Goal: Task Accomplishment & Management: Complete application form

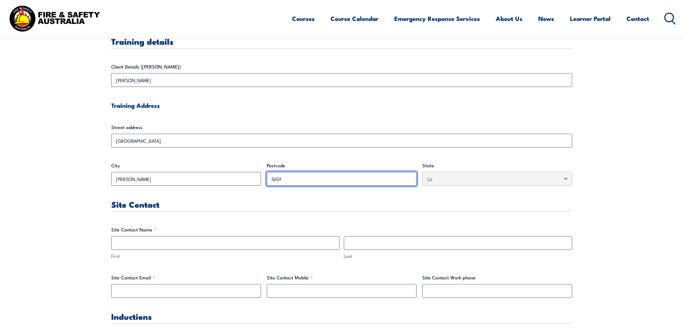
click at [285, 178] on input "5601" at bounding box center [342, 179] width 150 height 14
click at [285, 179] on input "5601" at bounding box center [342, 179] width 150 height 14
click at [283, 179] on input "5601" at bounding box center [342, 179] width 150 height 14
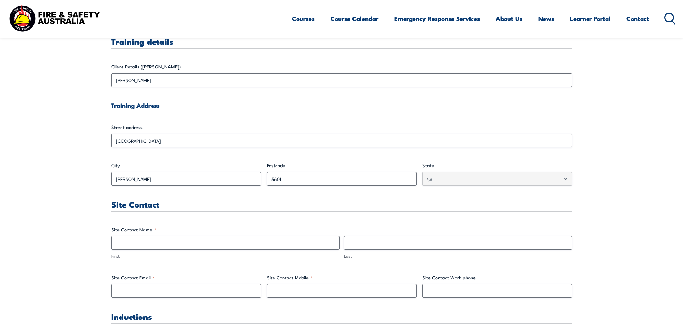
drag, startPoint x: 283, startPoint y: 179, endPoint x: 306, endPoint y: 205, distance: 35.2
click at [306, 205] on h3 "Site Contact" at bounding box center [341, 204] width 461 height 8
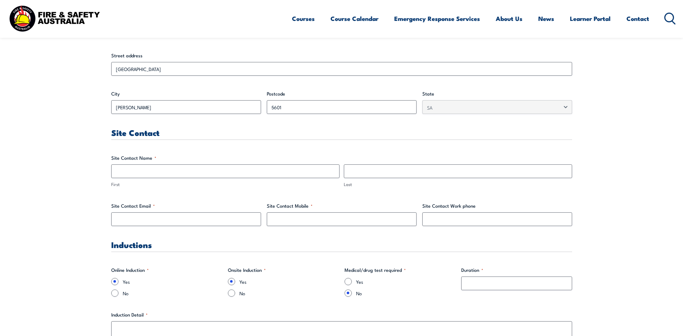
scroll to position [288, 0]
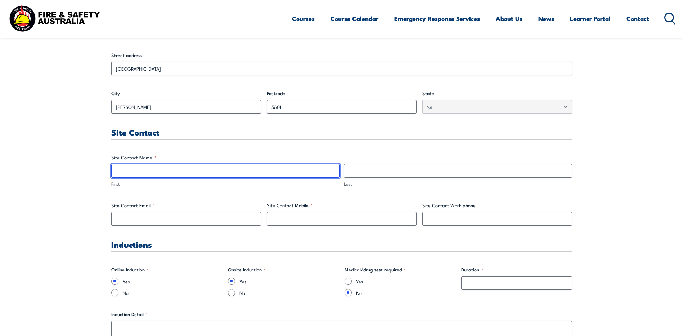
click at [139, 172] on input "First" at bounding box center [225, 171] width 228 height 14
type input "Mark"
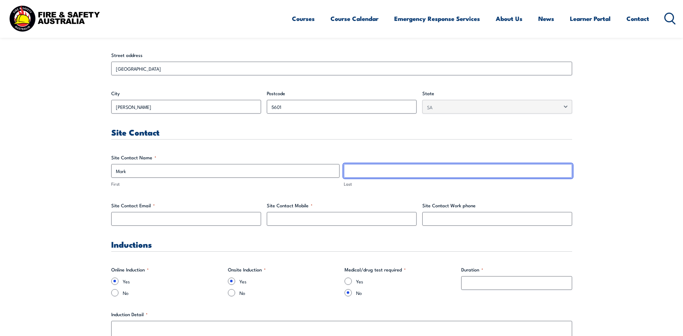
type input "[PERSON_NAME]"
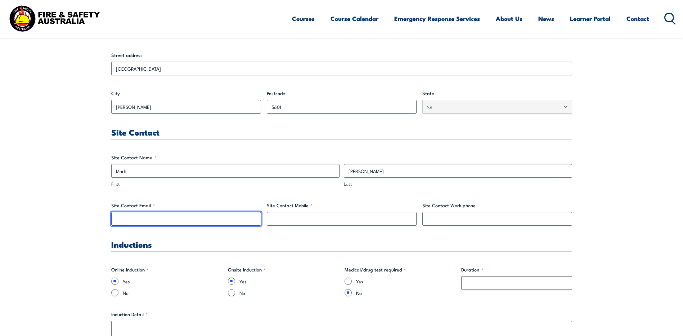
type input "mbishop@internode.on.net"
type input "0408838742"
drag, startPoint x: 170, startPoint y: 223, endPoint x: 176, endPoint y: 222, distance: 6.6
click at [170, 223] on input "mbishop@internode.on.net" at bounding box center [186, 219] width 150 height 14
click at [179, 220] on input "mbishop@internode.on.net" at bounding box center [186, 219] width 150 height 14
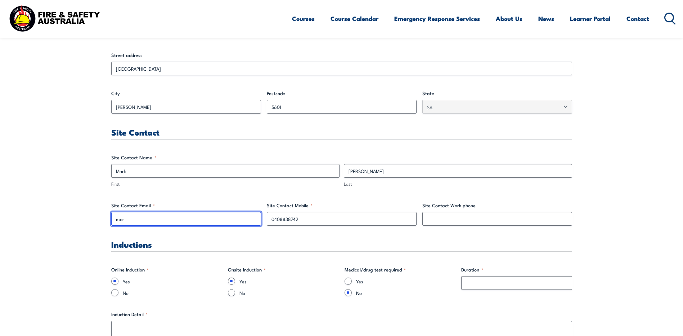
type input "[EMAIL_ADDRESS][PERSON_NAME][DOMAIN_NAME]"
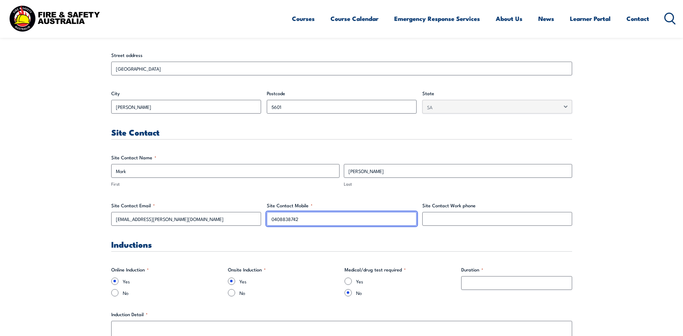
click at [322, 218] on input "0408838742" at bounding box center [342, 219] width 150 height 14
type input "0428042903"
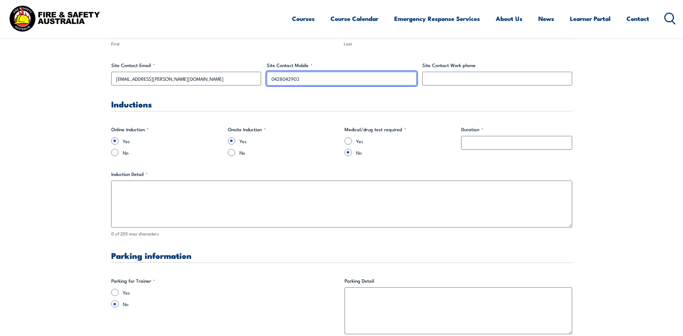
scroll to position [432, 0]
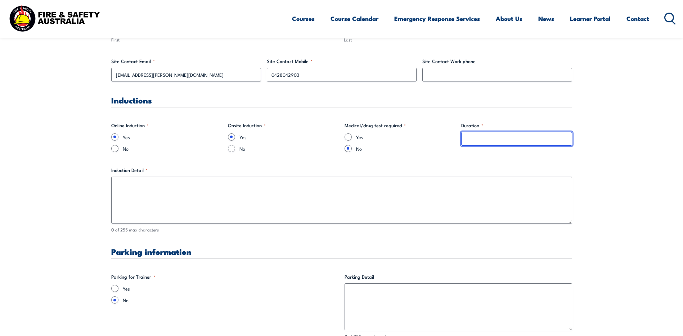
drag, startPoint x: 472, startPoint y: 138, endPoint x: 477, endPoint y: 143, distance: 6.4
click at [473, 138] on input "Duration *" at bounding box center [516, 139] width 111 height 14
type input "2 hours"
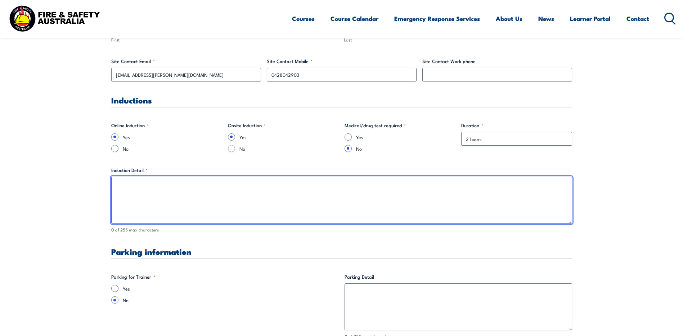
click at [129, 197] on textarea "Induction Detail *" at bounding box center [341, 199] width 461 height 47
drag, startPoint x: 326, startPoint y: 187, endPoint x: 325, endPoint y: 182, distance: 4.7
click at [332, 186] on textarea "Online general induction required. SMR site specific induction required. No Dri…" at bounding box center [341, 199] width 461 height 47
click at [313, 196] on textarea "Online general induction required. SMR site specific induction required. No Dri…" at bounding box center [341, 199] width 461 height 47
click at [273, 186] on textarea "Online general induction required. SMR site specific induction required. No Dri…" at bounding box center [341, 199] width 461 height 47
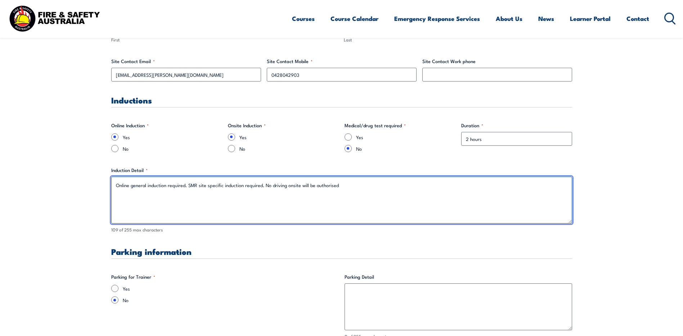
click at [338, 184] on textarea "Online general induction required. SMR site specific induction required. No dri…" at bounding box center [341, 199] width 461 height 47
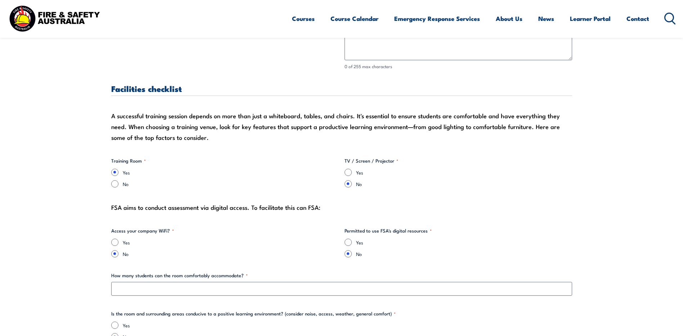
scroll to position [684, 0]
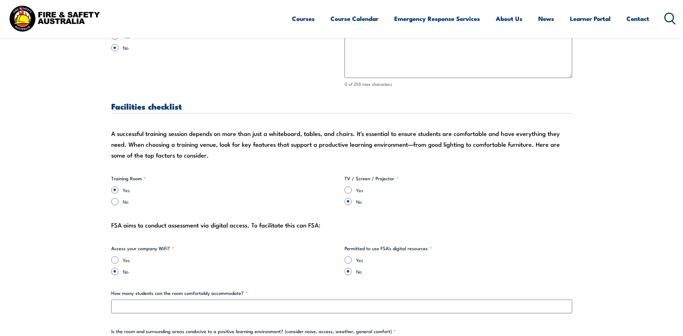
type textarea "Online general induction required. SMR site specific induction required. No dri…"
click at [348, 191] on input "Yes" at bounding box center [348, 189] width 7 height 7
radio input "true"
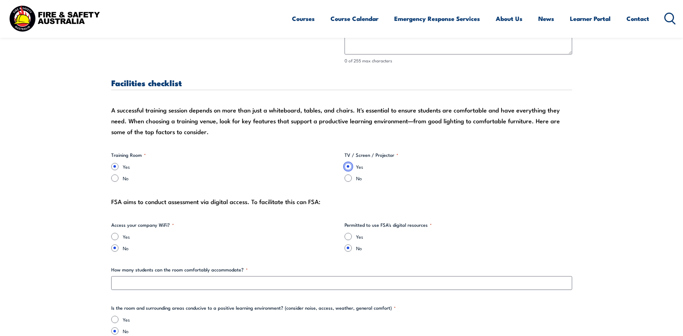
scroll to position [720, 0]
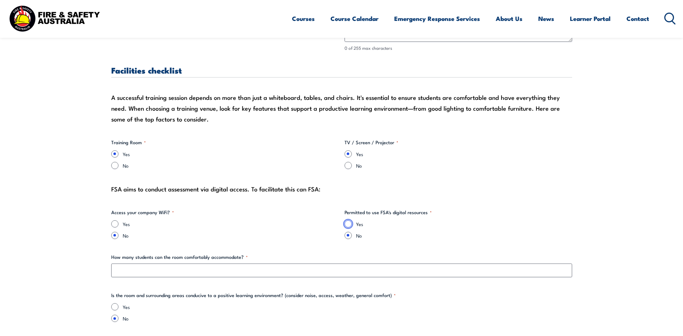
click at [348, 224] on input "Yes" at bounding box center [348, 223] width 7 height 7
radio input "true"
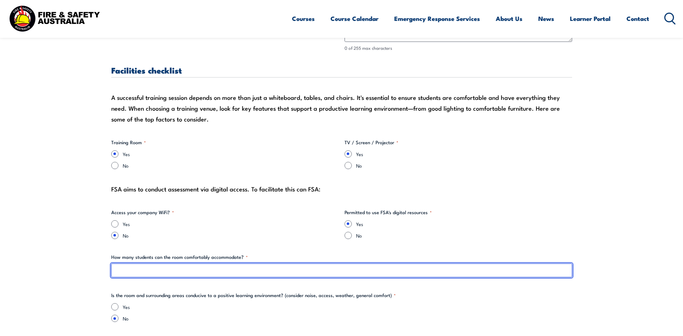
click at [155, 267] on input "How many students can the room comfortably accommodate? *" at bounding box center [341, 270] width 461 height 14
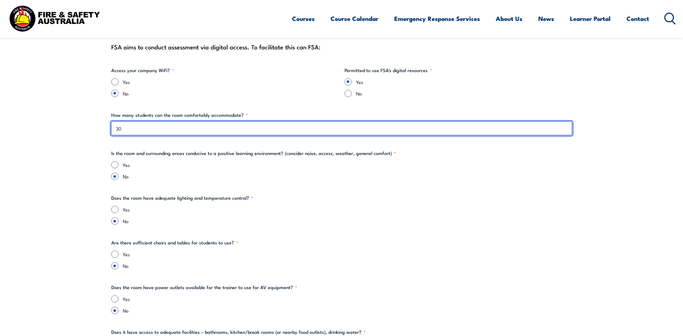
scroll to position [864, 0]
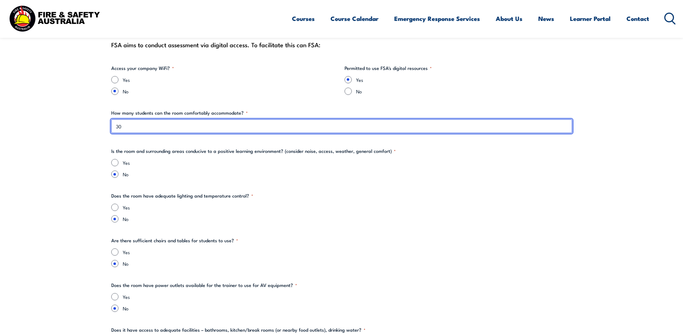
type input "3"
type input "15"
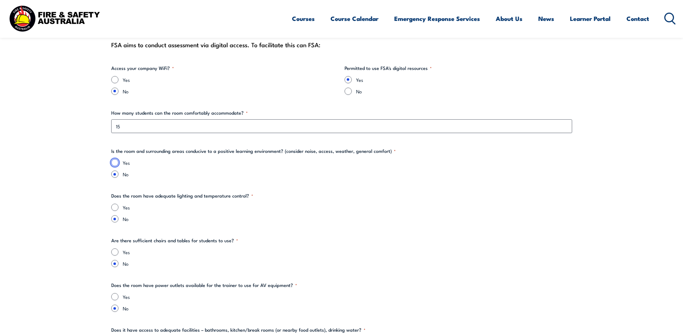
click at [116, 161] on input "Yes" at bounding box center [114, 162] width 7 height 7
radio input "true"
click at [114, 207] on input "Yes" at bounding box center [114, 206] width 7 height 7
radio input "true"
click at [115, 251] on input "Yes" at bounding box center [114, 251] width 7 height 7
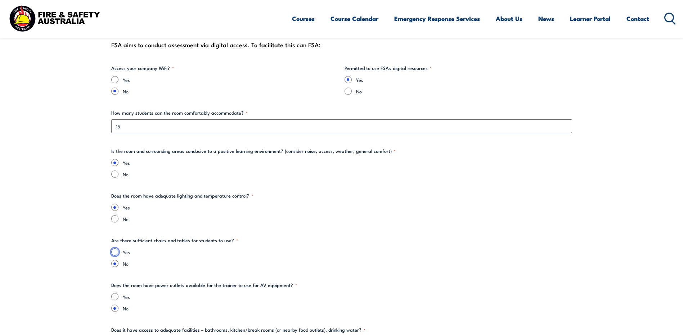
radio input "true"
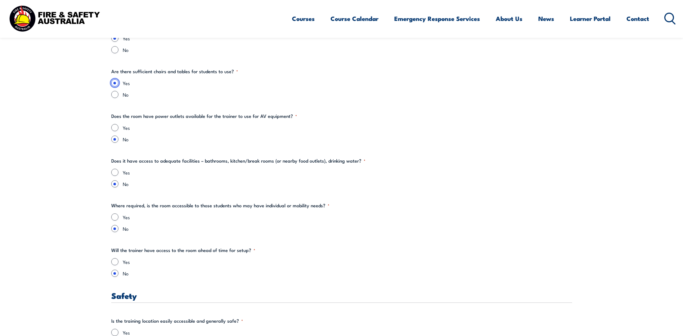
scroll to position [1044, 0]
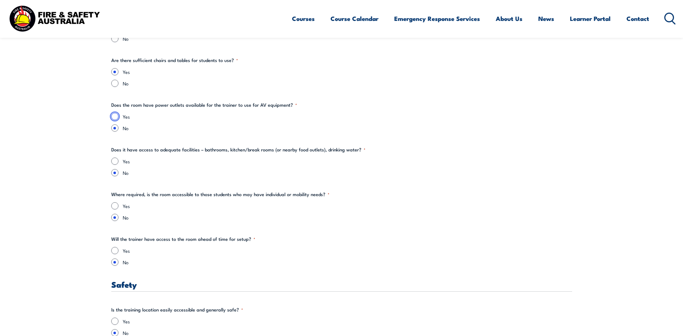
click at [113, 116] on input "Yes" at bounding box center [114, 116] width 7 height 7
radio input "true"
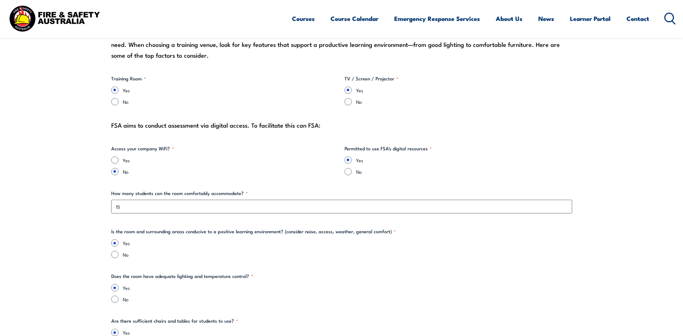
scroll to position [756, 0]
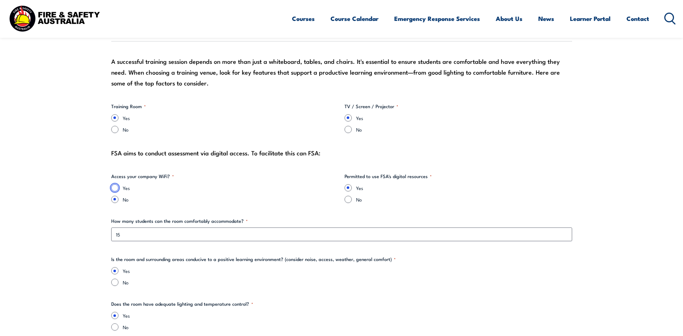
click at [115, 187] on input "Yes" at bounding box center [114, 187] width 7 height 7
radio input "true"
click at [115, 200] on input "No" at bounding box center [114, 199] width 7 height 7
radio input "true"
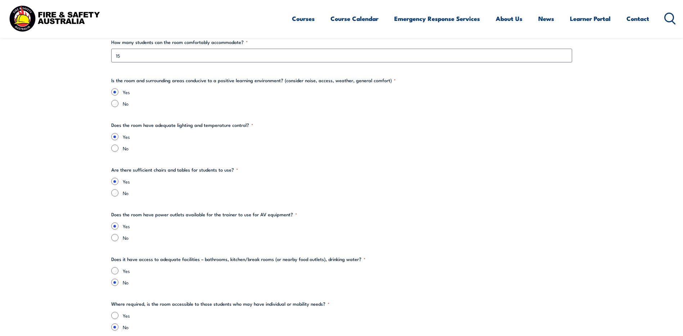
scroll to position [936, 0]
click at [113, 268] on input "Yes" at bounding box center [114, 268] width 7 height 7
radio input "true"
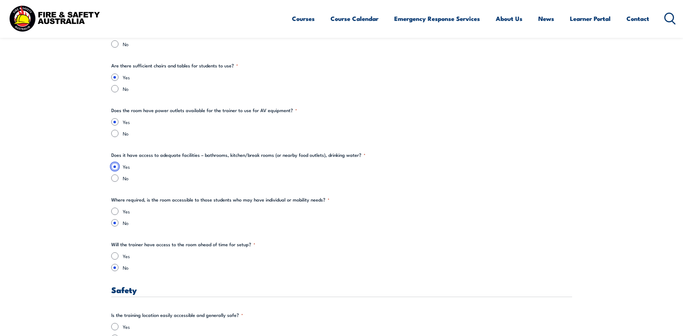
scroll to position [1044, 0]
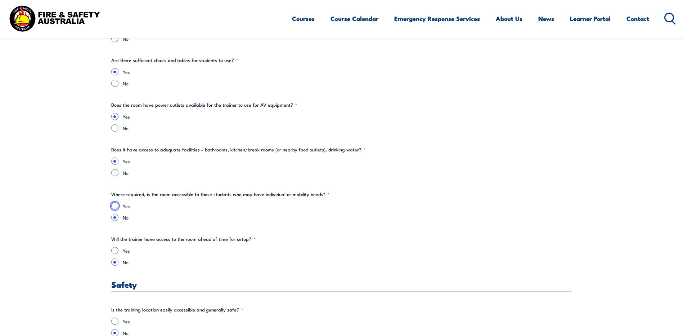
click at [115, 206] on input "Yes" at bounding box center [114, 205] width 7 height 7
radio input "true"
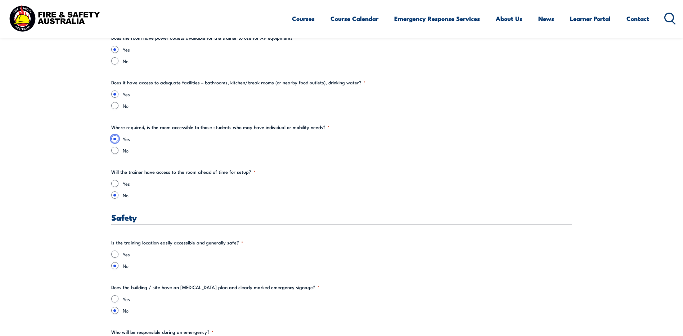
scroll to position [1152, 0]
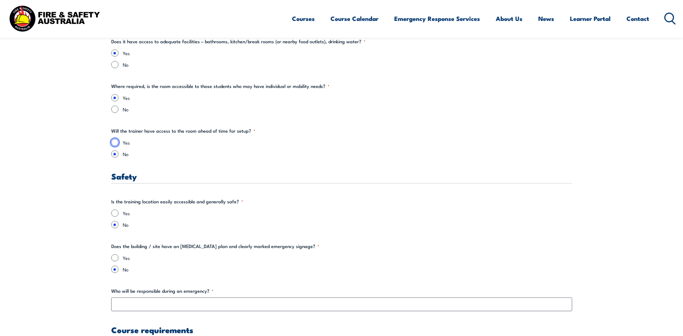
click at [114, 142] on input "Yes" at bounding box center [114, 142] width 7 height 7
radio input "true"
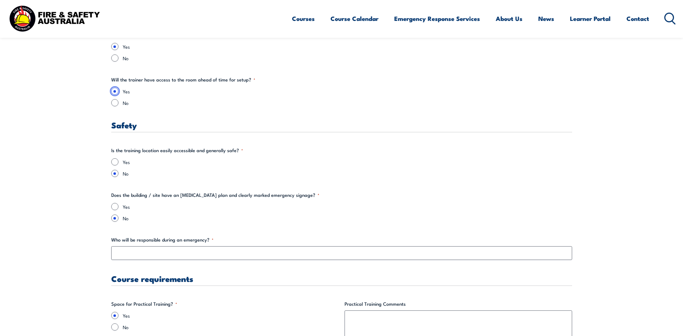
scroll to position [1224, 0]
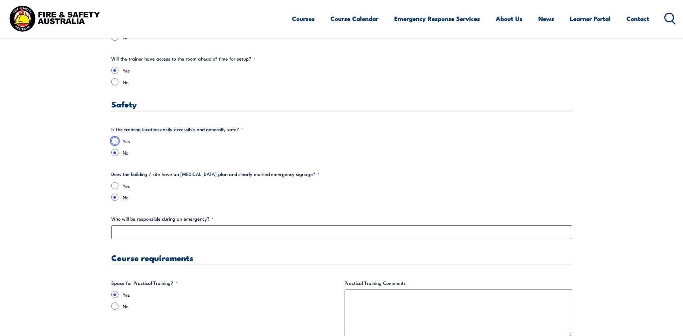
click at [115, 139] on input "Yes" at bounding box center [114, 140] width 7 height 7
radio input "true"
click at [115, 184] on input "Yes" at bounding box center [114, 185] width 7 height 7
radio input "true"
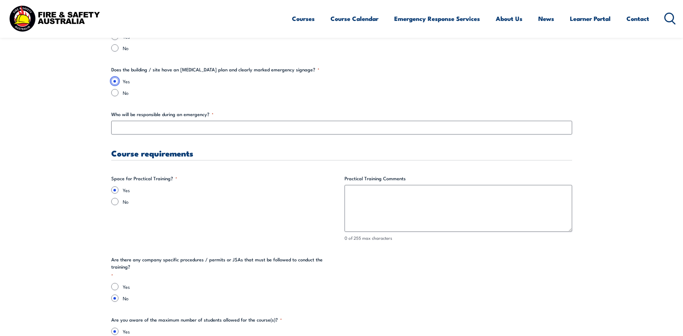
scroll to position [1332, 0]
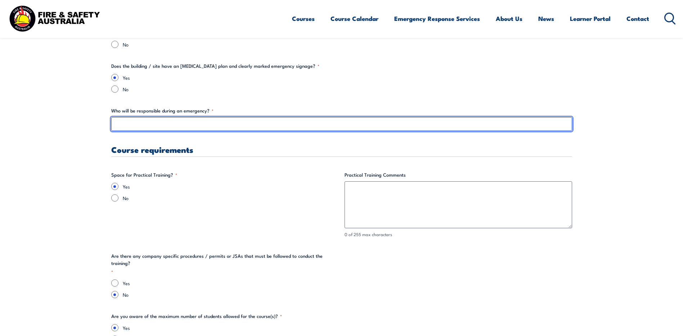
click at [122, 123] on input "Who will be responsible during an emergency? *" at bounding box center [341, 124] width 461 height 14
click at [134, 123] on input "Site ESO or ES Superintendent" at bounding box center [341, 124] width 461 height 14
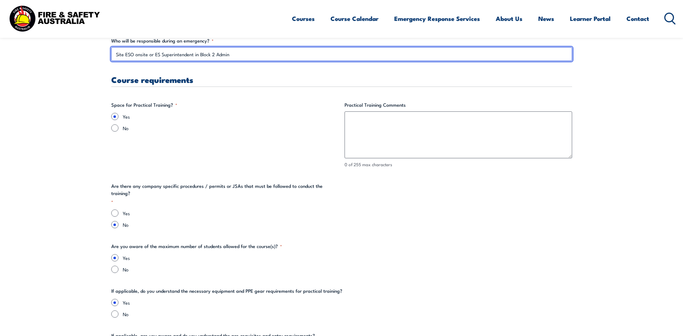
scroll to position [1441, 0]
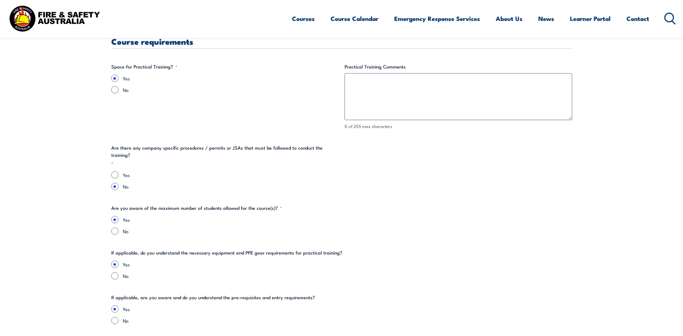
type input "Site ESO onsite or ES Superintendent in Block 2 Admin"
click at [120, 171] on div "Yes" at bounding box center [225, 174] width 228 height 7
click at [115, 171] on input "Yes" at bounding box center [114, 174] width 7 height 7
radio input "true"
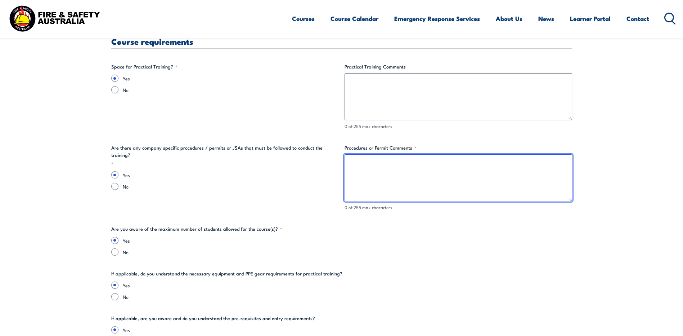
click at [367, 165] on textarea "Procedures or Permit Comments *" at bounding box center [459, 177] width 228 height 47
type textarea "J"
click at [447, 163] on textarea "JSEAs will be completed for training ready to be signed off by trainers and par…" at bounding box center [459, 177] width 228 height 47
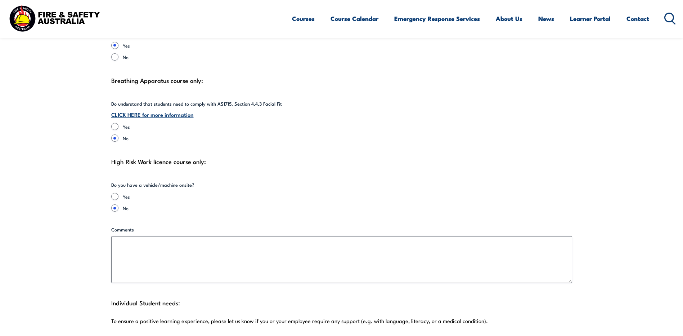
scroll to position [1729, 0]
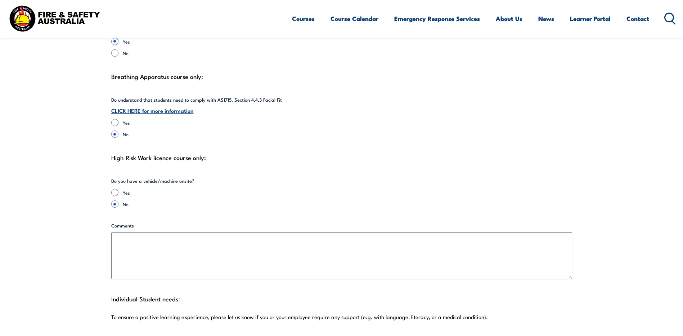
type textarea "JSEAs will be completed for training ready to be reviewed and signed off by tra…"
click at [116, 122] on input "Yes" at bounding box center [114, 122] width 7 height 7
radio input "true"
click at [161, 112] on link "CLICK HERE for more information" at bounding box center [152, 110] width 82 height 8
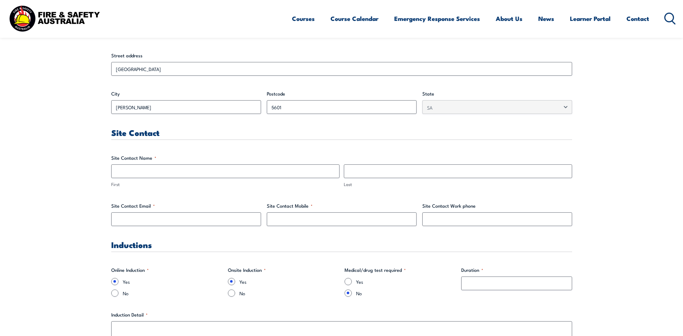
scroll to position [288, 0]
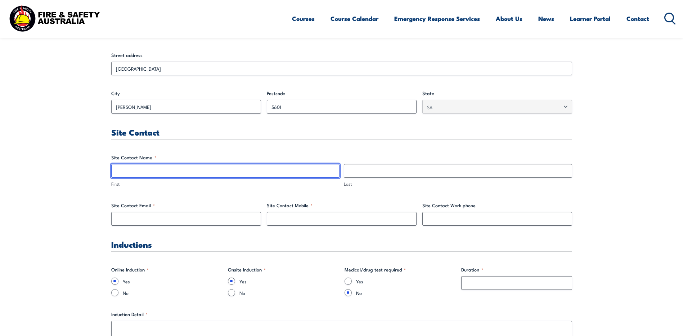
drag, startPoint x: 133, startPoint y: 166, endPoint x: 138, endPoint y: 173, distance: 8.3
click at [133, 166] on input "First" at bounding box center [225, 171] width 228 height 14
type input "Mark"
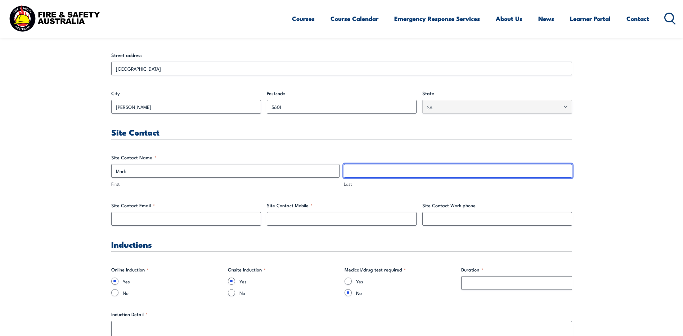
click at [416, 173] on input "Last" at bounding box center [458, 171] width 228 height 14
type input "B"
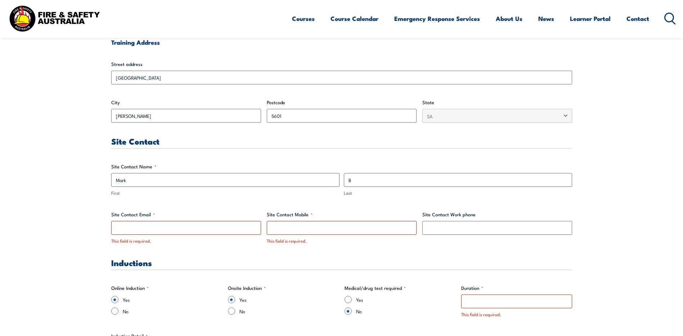
scroll to position [323, 0]
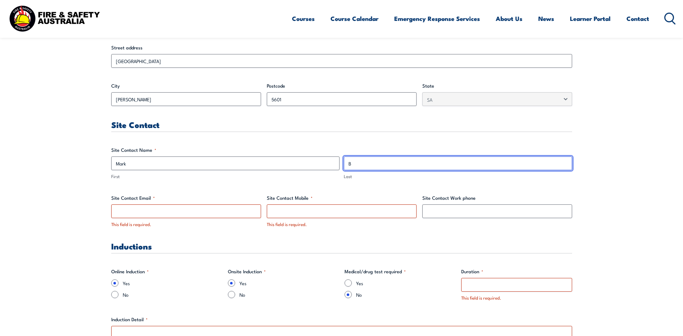
click at [363, 168] on input "B" at bounding box center [458, 163] width 228 height 14
type input "[PERSON_NAME]"
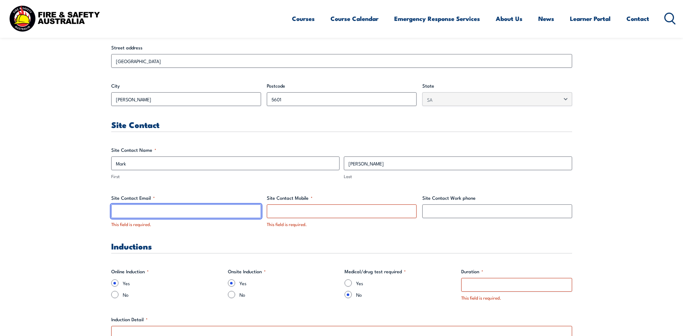
click at [171, 206] on input "Site Contact Email *" at bounding box center [186, 211] width 150 height 14
type input "[EMAIL_ADDRESS][PERSON_NAME][DOMAIN_NAME]"
type input "0428042903"
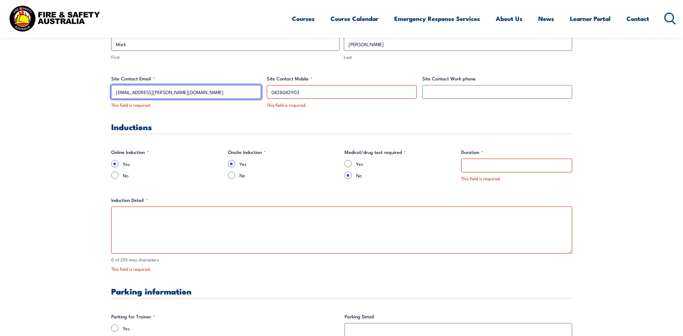
scroll to position [467, 0]
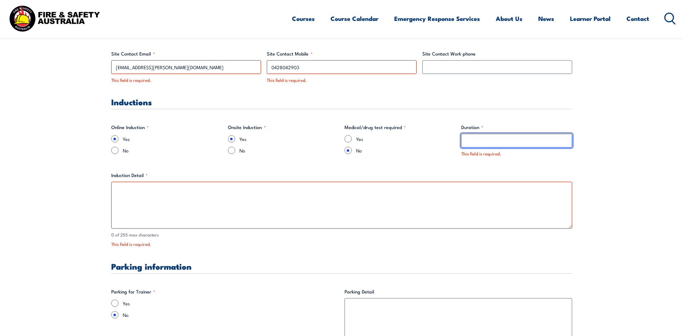
click at [475, 144] on input "Duration *" at bounding box center [516, 141] width 111 height 14
type input "2hours"
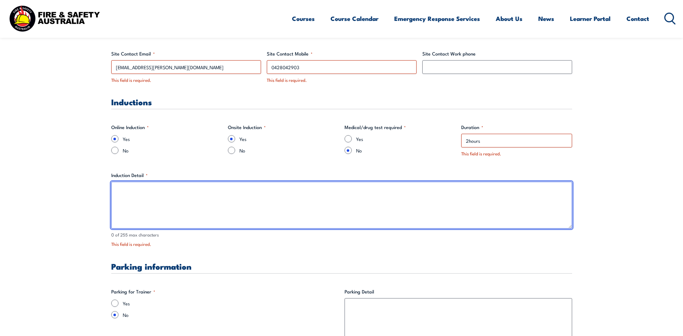
click at [162, 192] on textarea "Induction Detail *" at bounding box center [341, 205] width 461 height 47
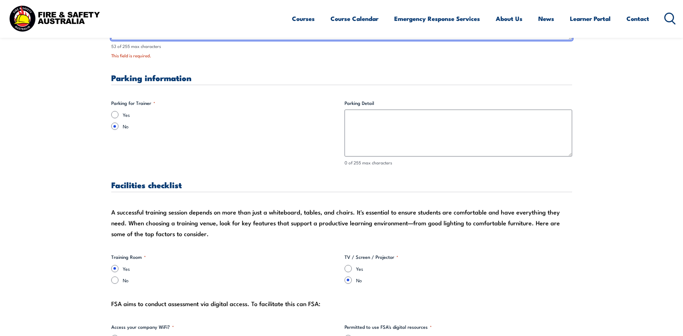
scroll to position [648, 0]
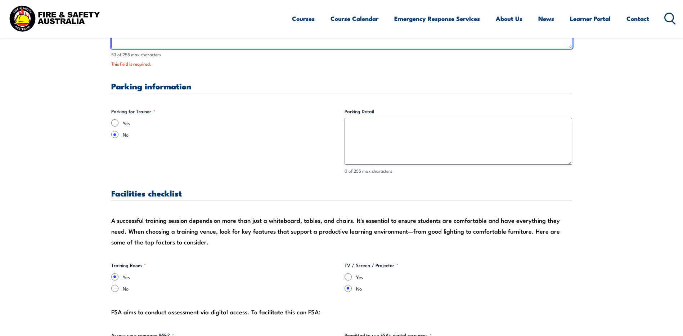
type textarea "General online induction and site-specific inductions"
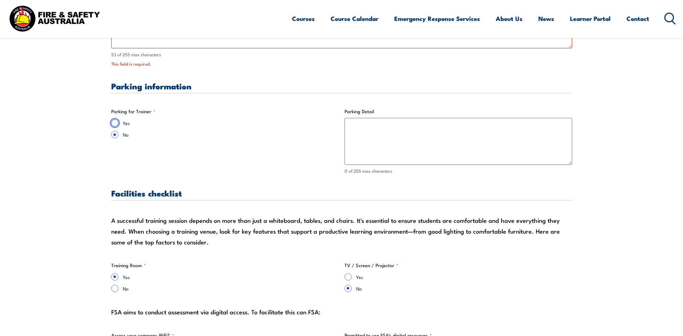
click at [115, 122] on input "Yes" at bounding box center [114, 122] width 7 height 7
radio input "true"
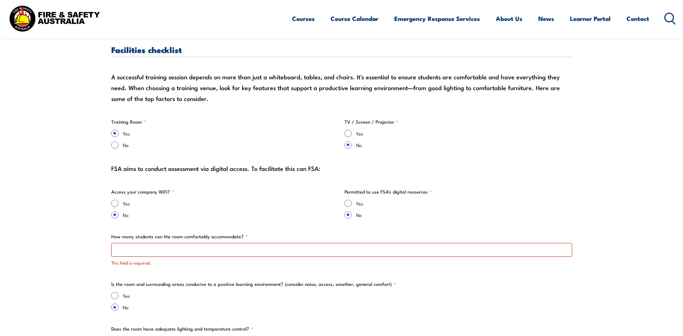
scroll to position [792, 0]
click at [349, 132] on input "Yes" at bounding box center [348, 132] width 7 height 7
radio input "true"
click at [349, 201] on input "Yes" at bounding box center [348, 202] width 7 height 7
radio input "true"
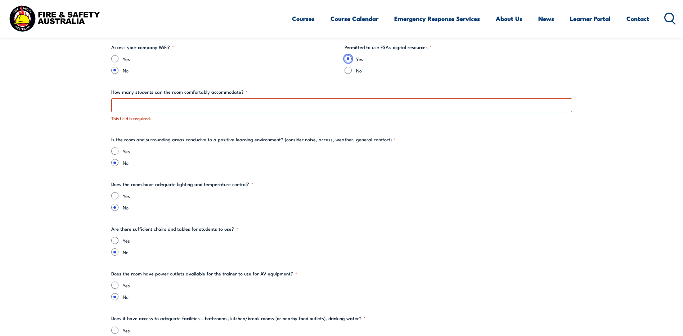
scroll to position [936, 0]
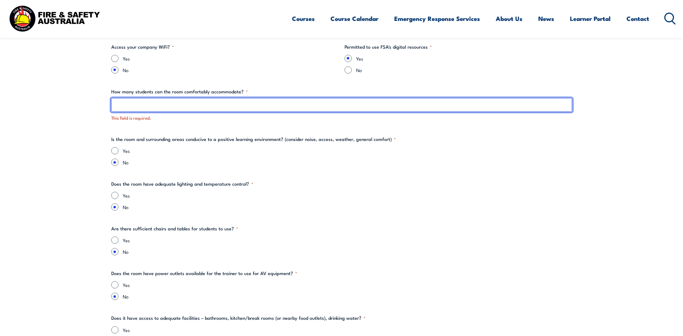
click at [126, 107] on input "How many students can the room comfortably accommodate? *" at bounding box center [341, 105] width 461 height 14
type input "15"
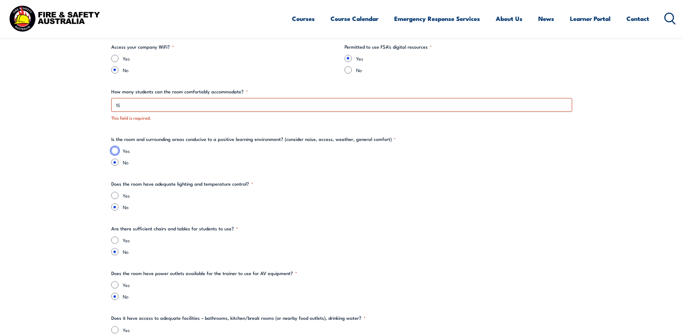
click at [113, 150] on input "Yes" at bounding box center [114, 150] width 7 height 7
radio input "true"
click at [116, 196] on input "Yes" at bounding box center [114, 195] width 7 height 7
radio input "true"
click at [114, 237] on input "Yes" at bounding box center [114, 239] width 7 height 7
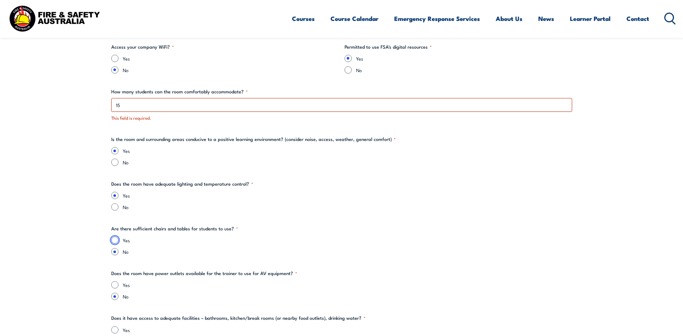
radio input "true"
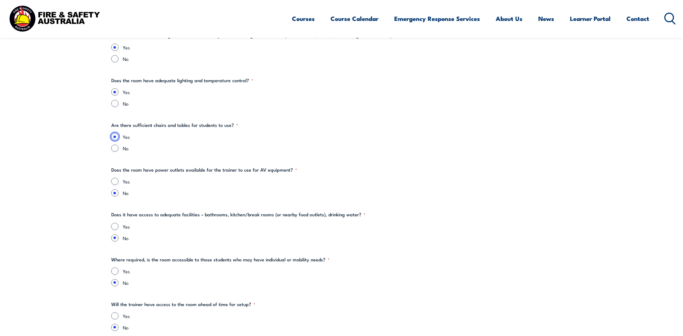
scroll to position [1044, 0]
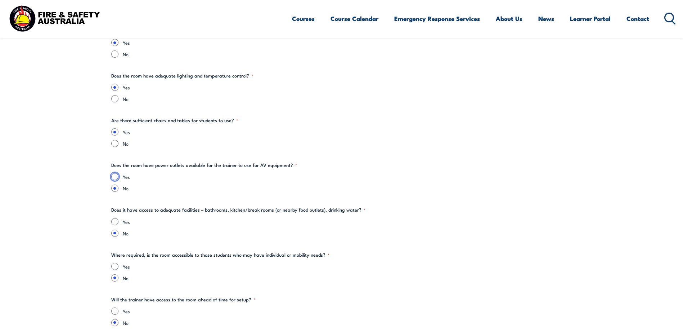
click at [115, 175] on input "Yes" at bounding box center [114, 176] width 7 height 7
radio input "true"
click at [115, 221] on input "Yes" at bounding box center [114, 221] width 7 height 7
radio input "true"
click at [115, 263] on input "Yes" at bounding box center [114, 266] width 7 height 7
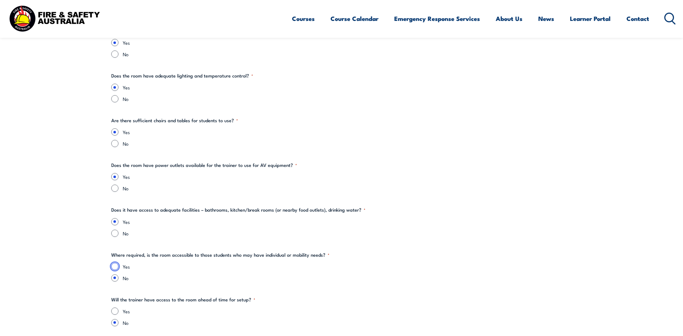
radio input "true"
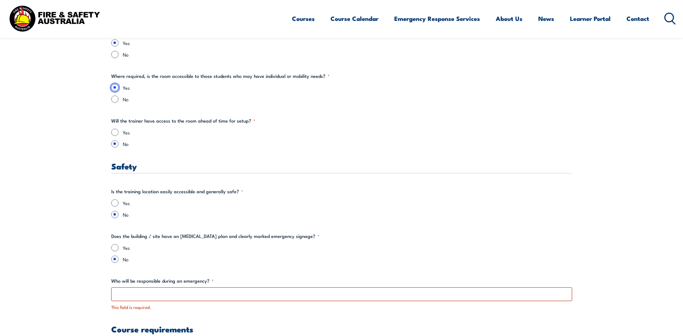
scroll to position [1224, 0]
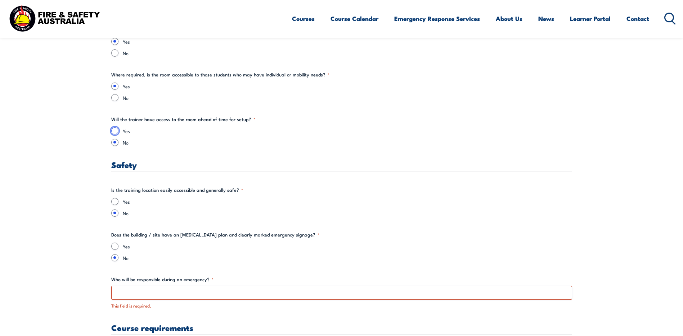
click at [113, 131] on input "Yes" at bounding box center [114, 130] width 7 height 7
radio input "true"
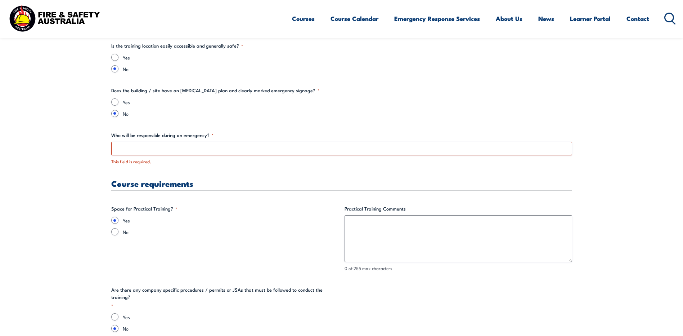
scroll to position [1332, 0]
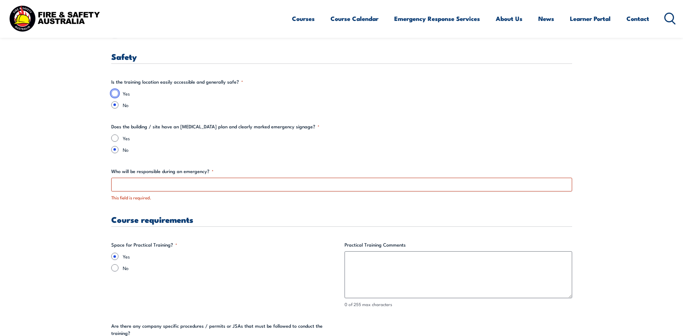
click at [116, 93] on input "Yes" at bounding box center [114, 93] width 7 height 7
radio input "true"
click at [114, 136] on input "Yes" at bounding box center [114, 137] width 7 height 7
radio input "true"
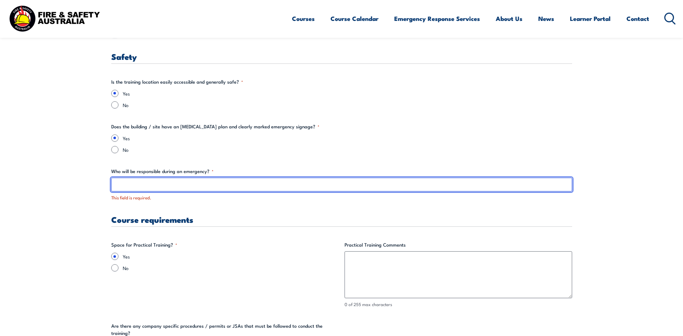
click at [130, 186] on input "Who will be responsible during an emergency? *" at bounding box center [341, 185] width 461 height 14
click at [131, 185] on input "Who will be responsible during an emergency? *" at bounding box center [341, 185] width 461 height 14
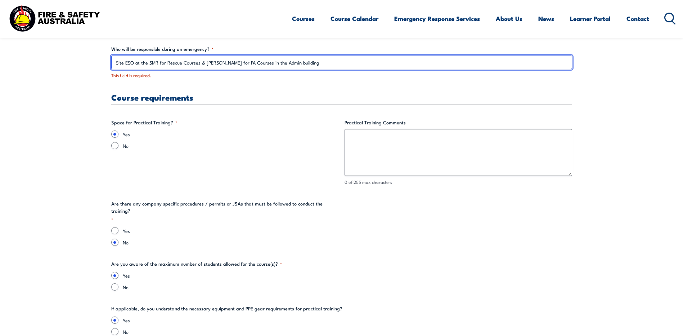
scroll to position [1476, 0]
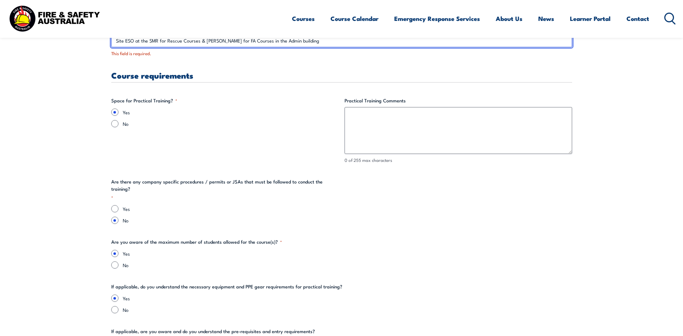
type input "Site ESO at the SMR for Rescue Courses & [PERSON_NAME] for FA Courses in the Ad…"
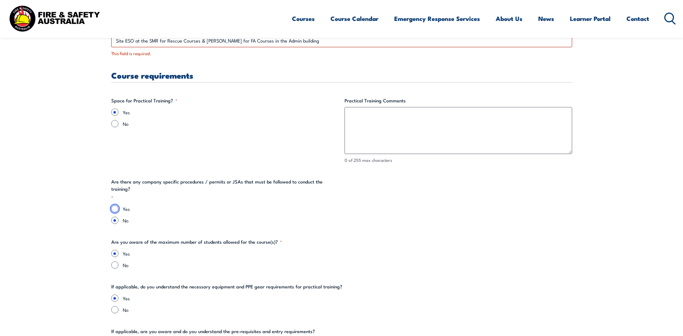
click at [115, 205] on input "Yes" at bounding box center [114, 208] width 7 height 7
radio input "true"
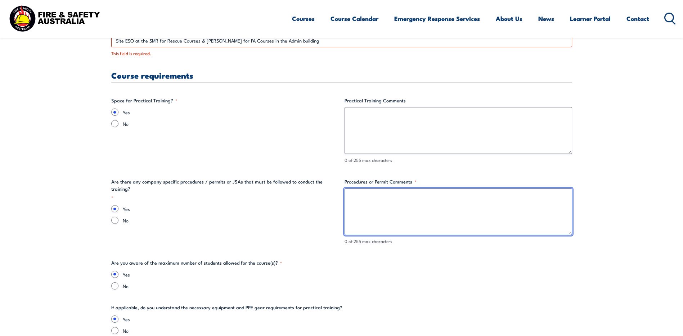
click at [355, 199] on textarea "Procedures or Permit Comments *" at bounding box center [459, 211] width 228 height 47
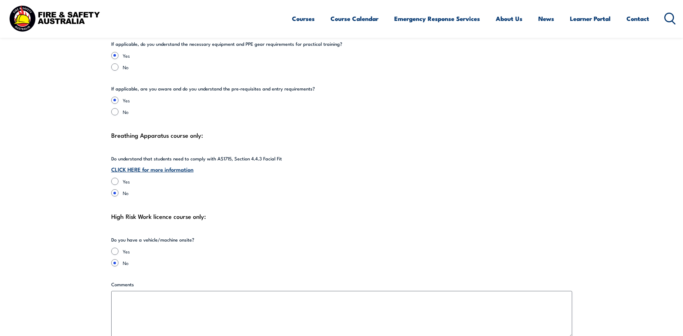
scroll to position [1764, 0]
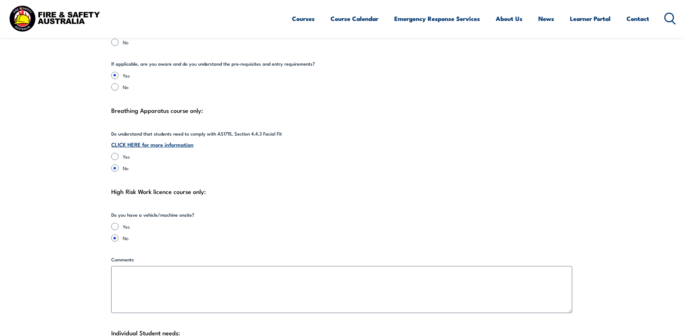
type textarea "Site JSEA will be produce ready for review and sign off by trainer and particip…"
click at [115, 157] on input "Yes" at bounding box center [114, 156] width 7 height 7
radio input "true"
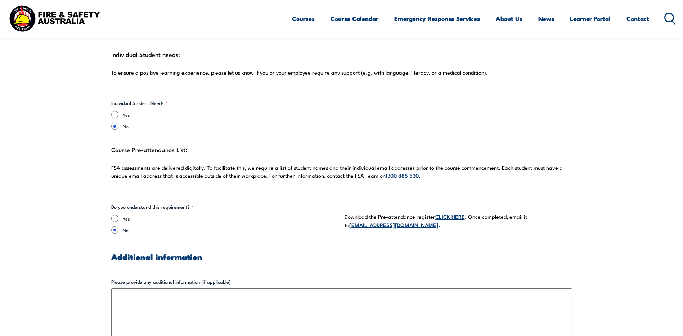
scroll to position [2052, 0]
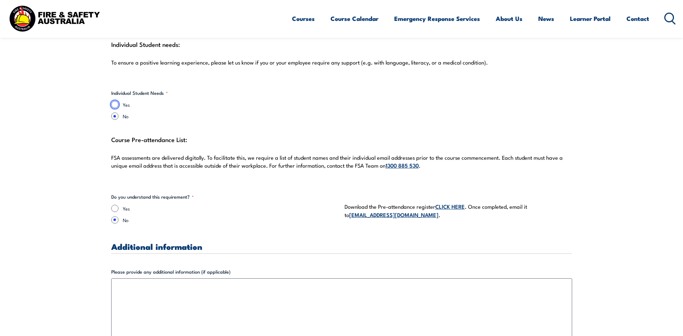
click at [115, 104] on input "Yes" at bounding box center [114, 104] width 7 height 7
radio input "true"
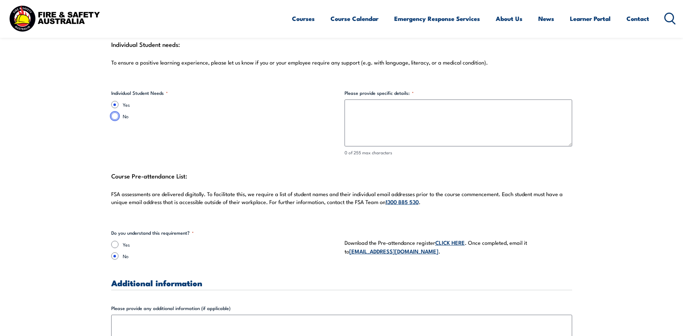
click at [115, 113] on input "No" at bounding box center [114, 115] width 7 height 7
radio input "true"
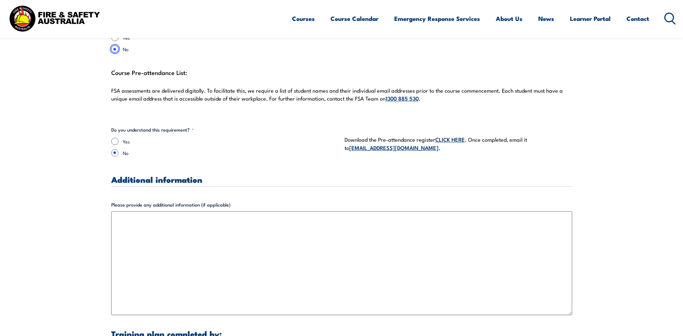
scroll to position [2124, 0]
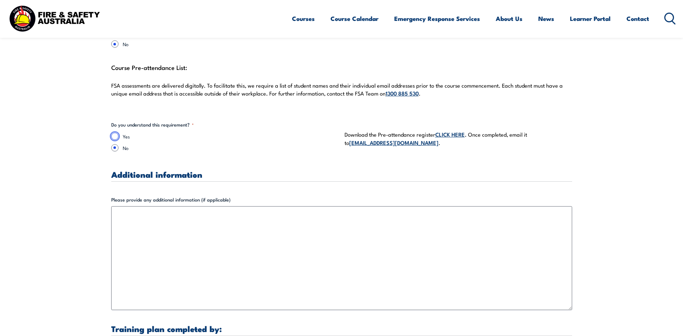
click at [113, 136] on input "Yes" at bounding box center [114, 136] width 7 height 7
radio input "true"
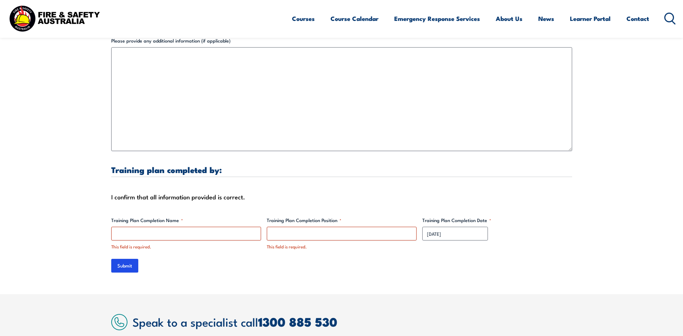
scroll to position [2304, 0]
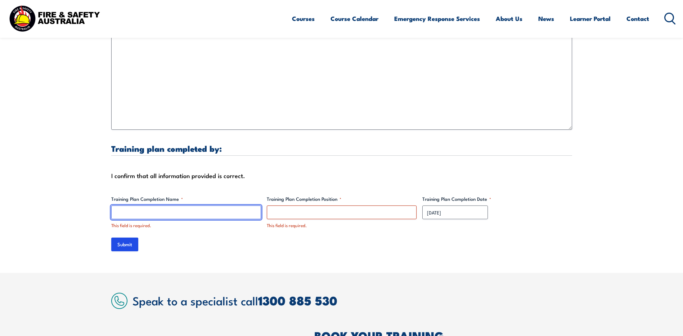
click at [131, 210] on input "Training Plan Completion Name *" at bounding box center [186, 212] width 150 height 14
type input "[PERSON_NAME]"
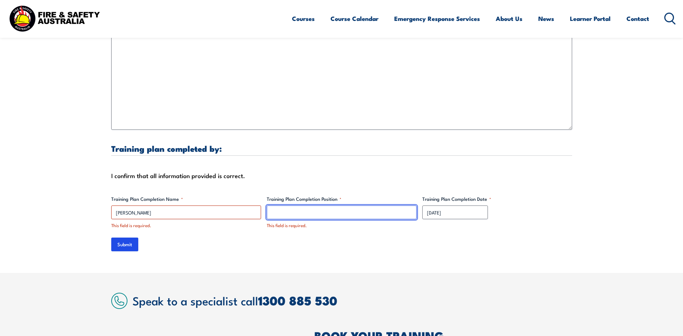
click at [286, 211] on input "Training Plan Completion Position *" at bounding box center [342, 212] width 150 height 14
type input "Emergency Services Superintendent"
click at [368, 248] on div "Submit" at bounding box center [341, 244] width 461 height 14
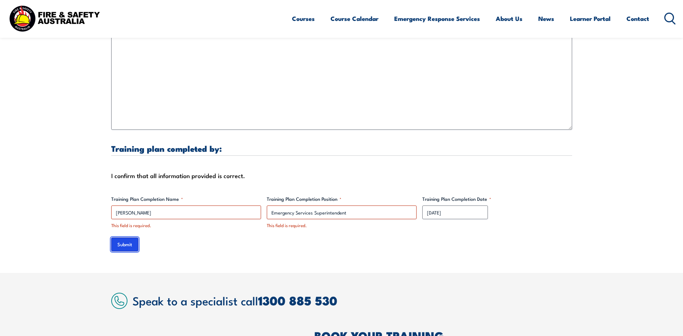
click at [113, 247] on input "Submit" at bounding box center [124, 244] width 27 height 14
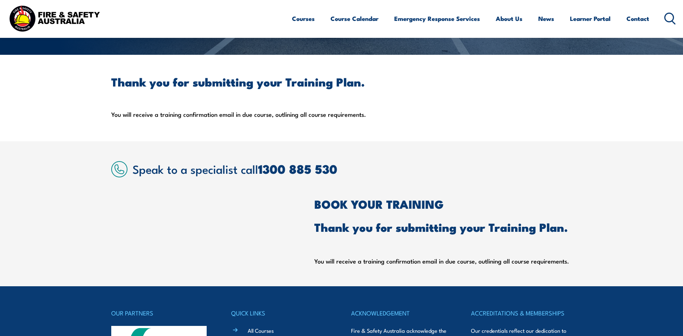
scroll to position [0, 0]
